Goal: Task Accomplishment & Management: Use online tool/utility

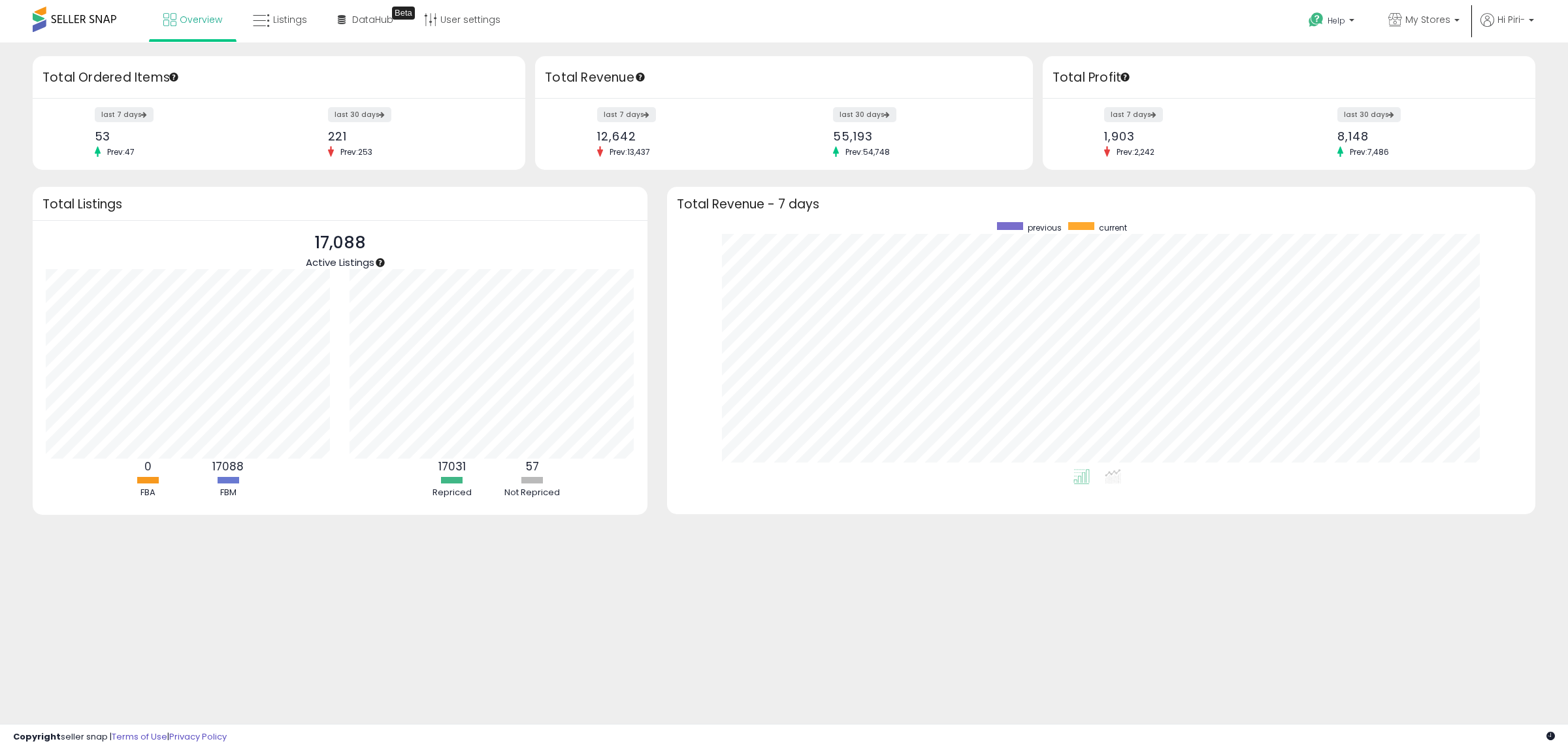
scroll to position [247, 843]
click at [288, 25] on span "Listings" at bounding box center [290, 19] width 34 height 13
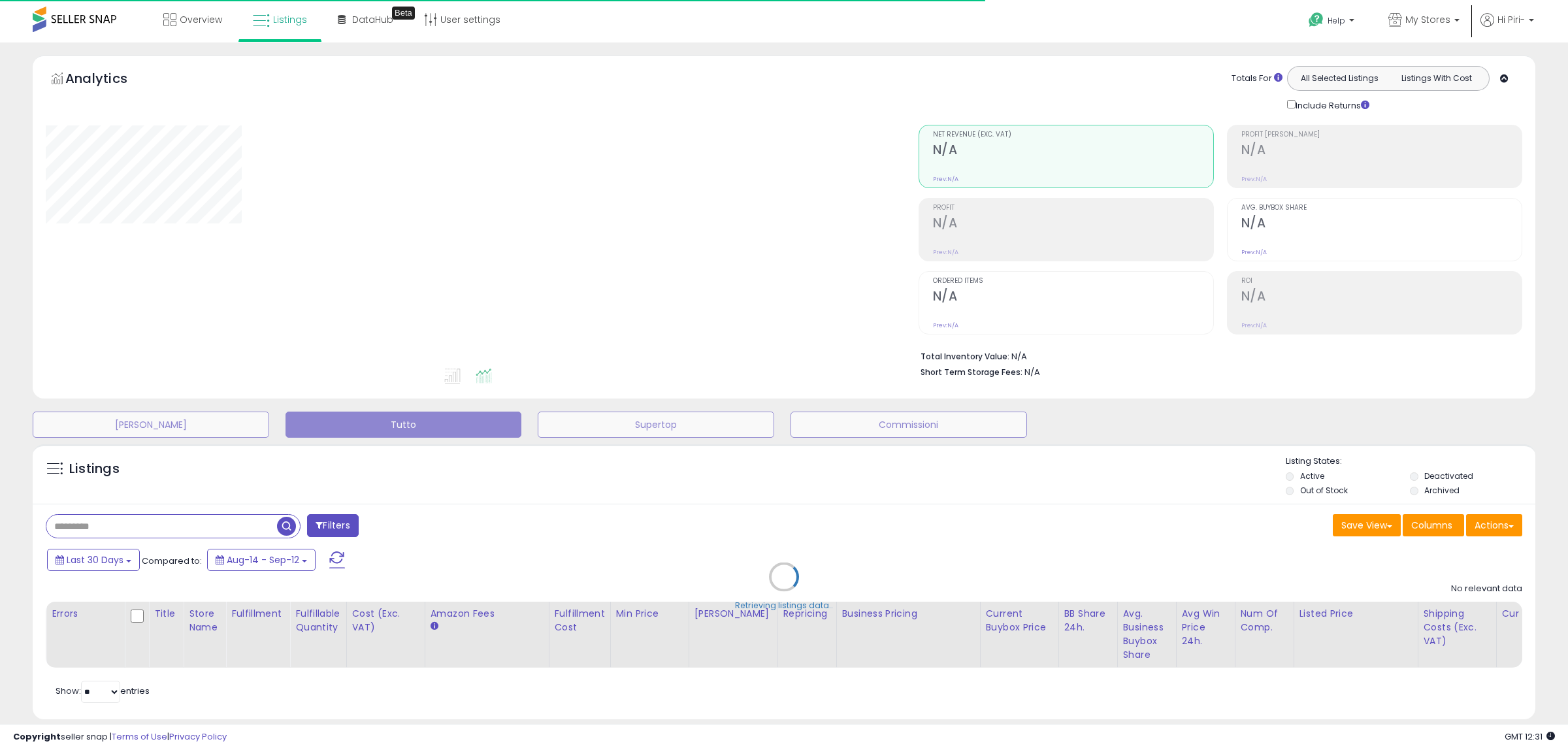
click at [1484, 524] on div "Retrieving listings data.." at bounding box center [784, 586] width 1523 height 297
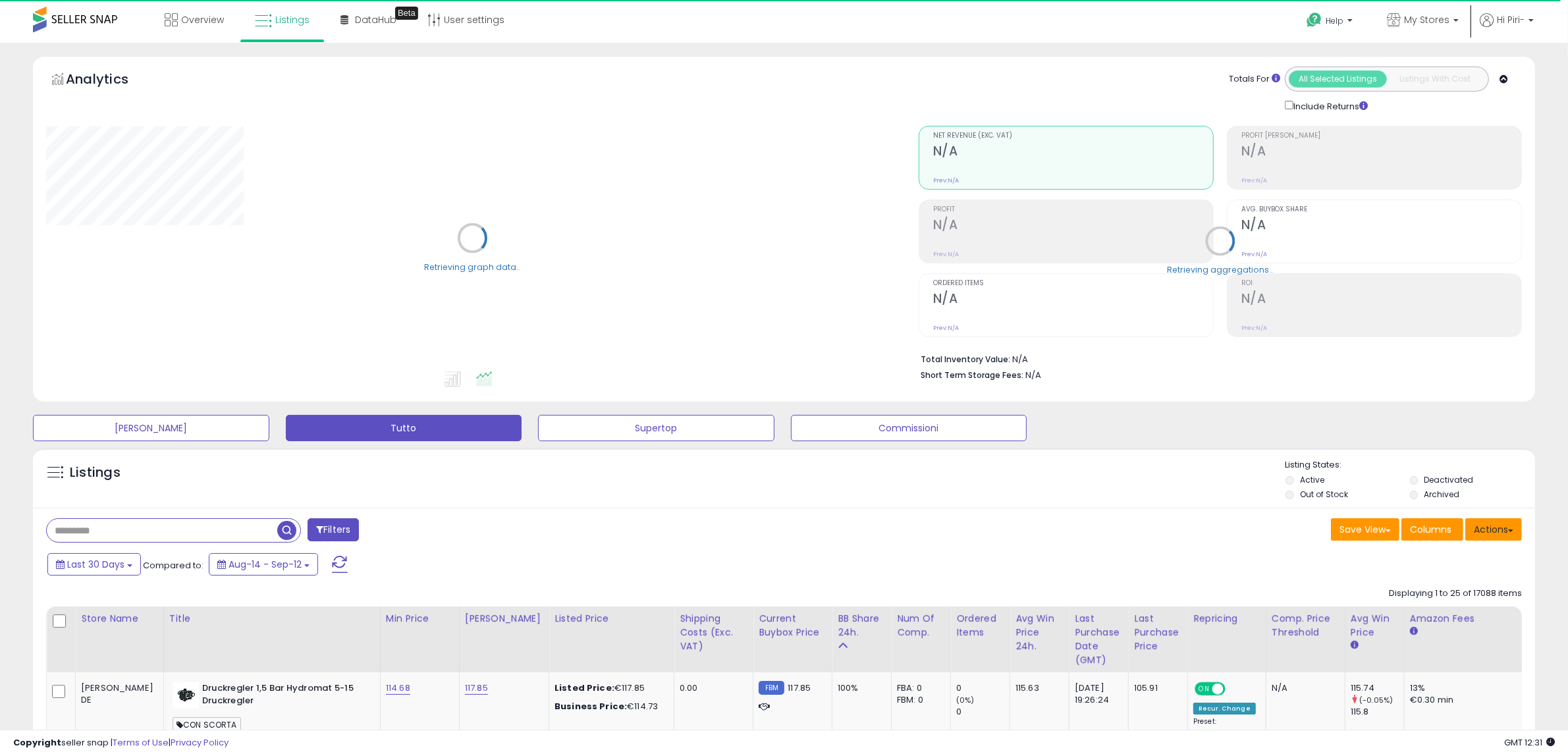
click at [1496, 528] on button "Actions" at bounding box center [1493, 529] width 57 height 22
click at [1399, 566] on link "Import" at bounding box center [1440, 558] width 144 height 21
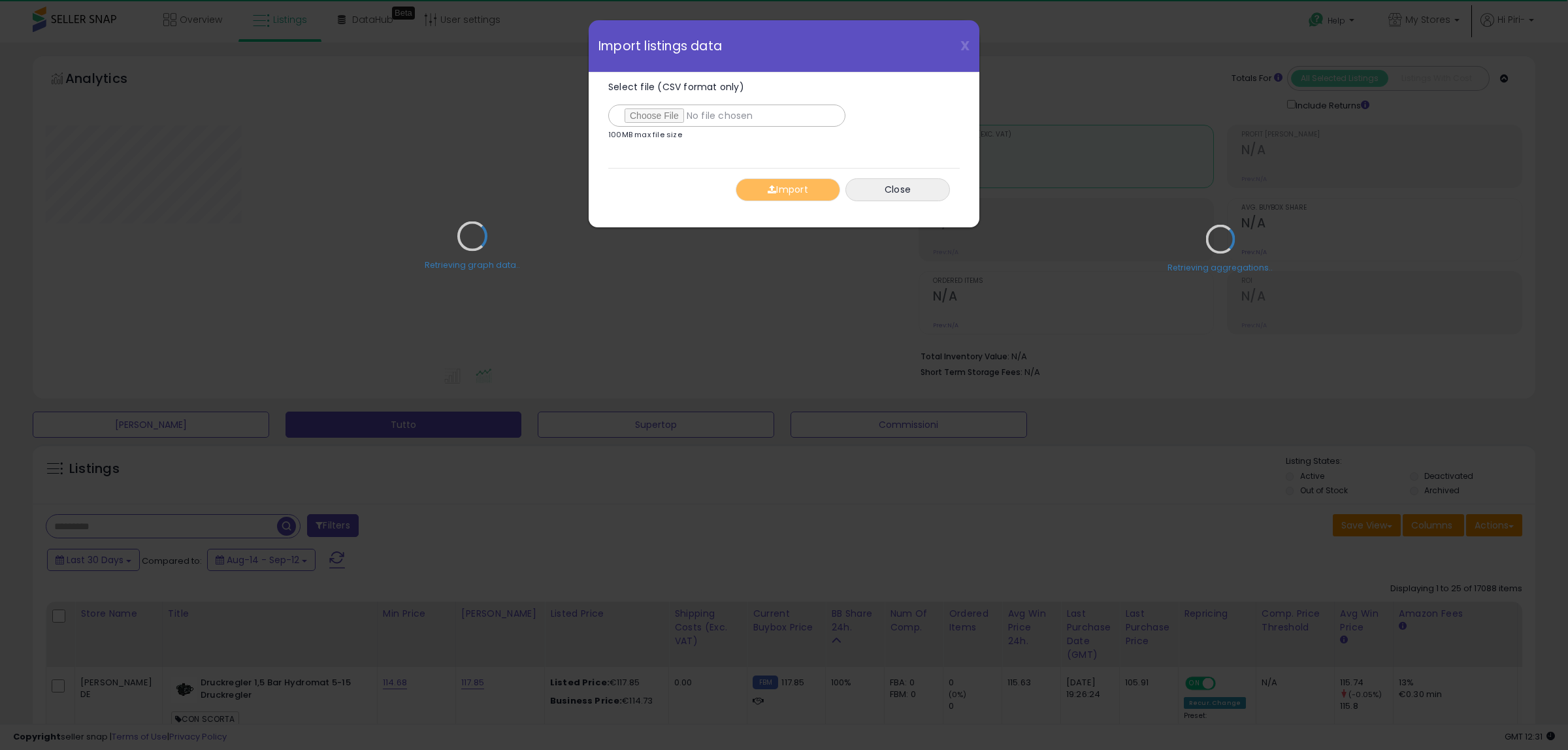
click at [644, 115] on div "Retrieving graph data.." at bounding box center [472, 245] width 873 height 268
click at [642, 118] on div "Retrieving graph data.." at bounding box center [472, 245] width 873 height 268
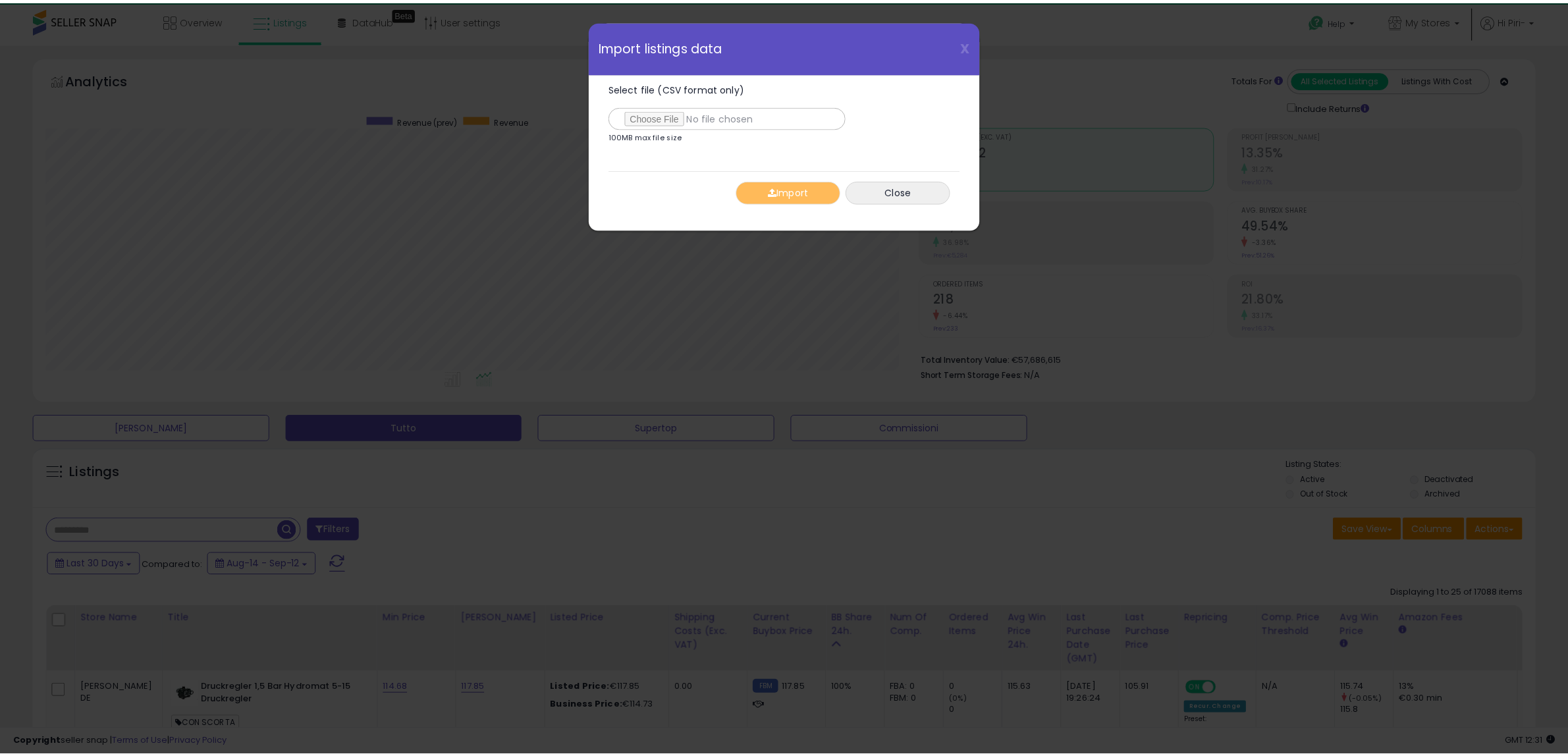
scroll to position [270, 879]
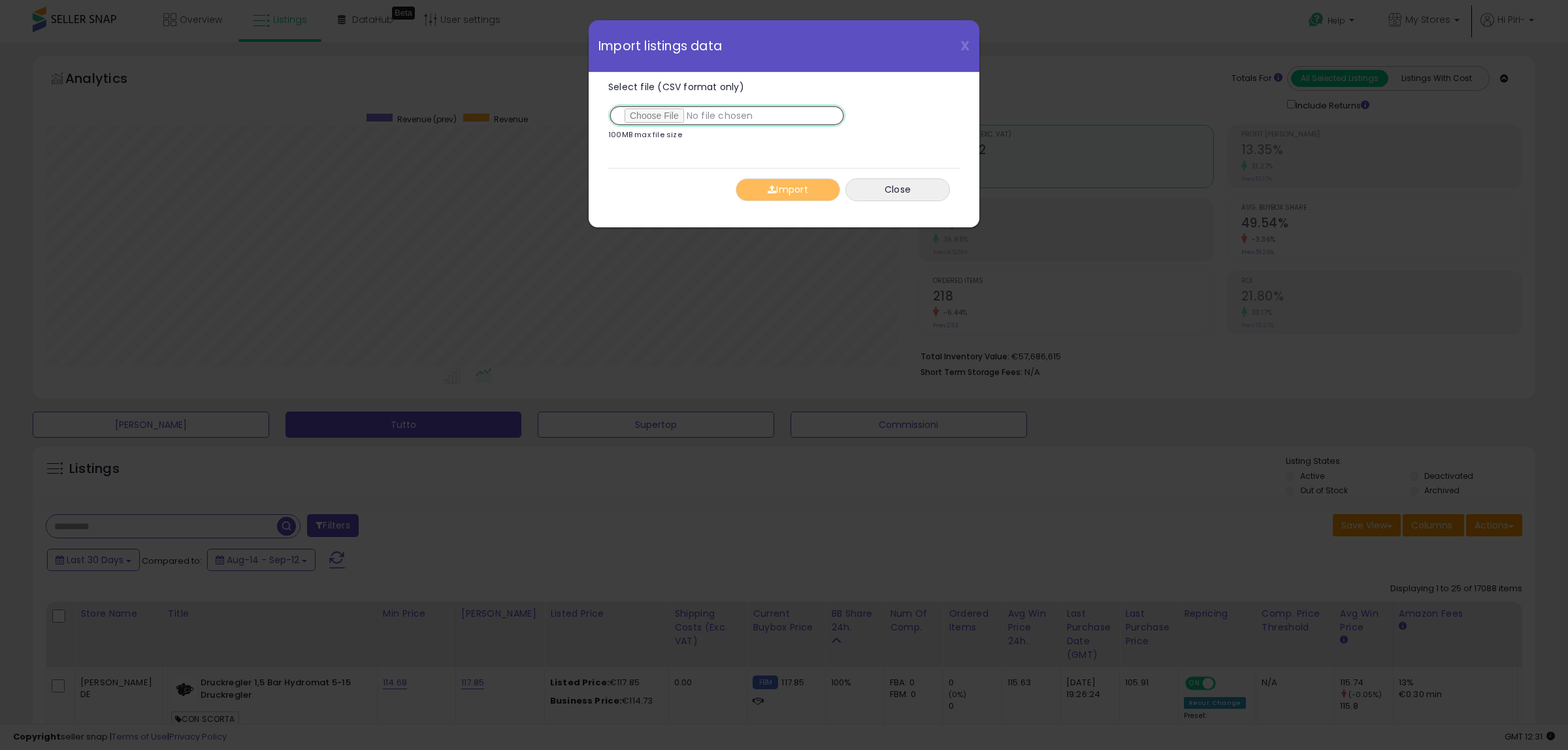
click at [645, 124] on input "Select file (CSV format only)" at bounding box center [726, 116] width 237 height 22
type input "**********"
click at [787, 200] on button "Import" at bounding box center [788, 189] width 105 height 23
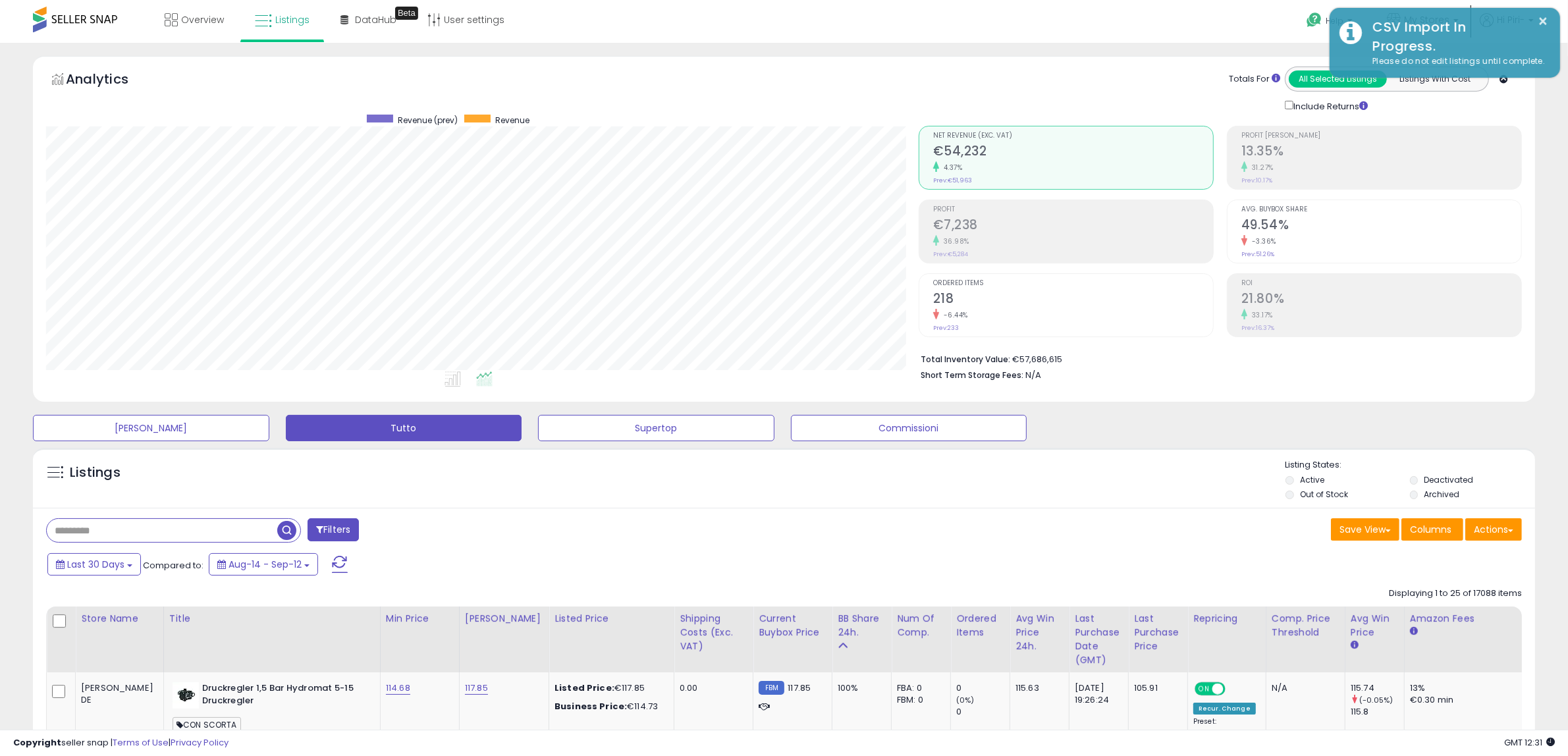
scroll to position [658088, 657551]
